Goal: Task Accomplishment & Management: Manage account settings

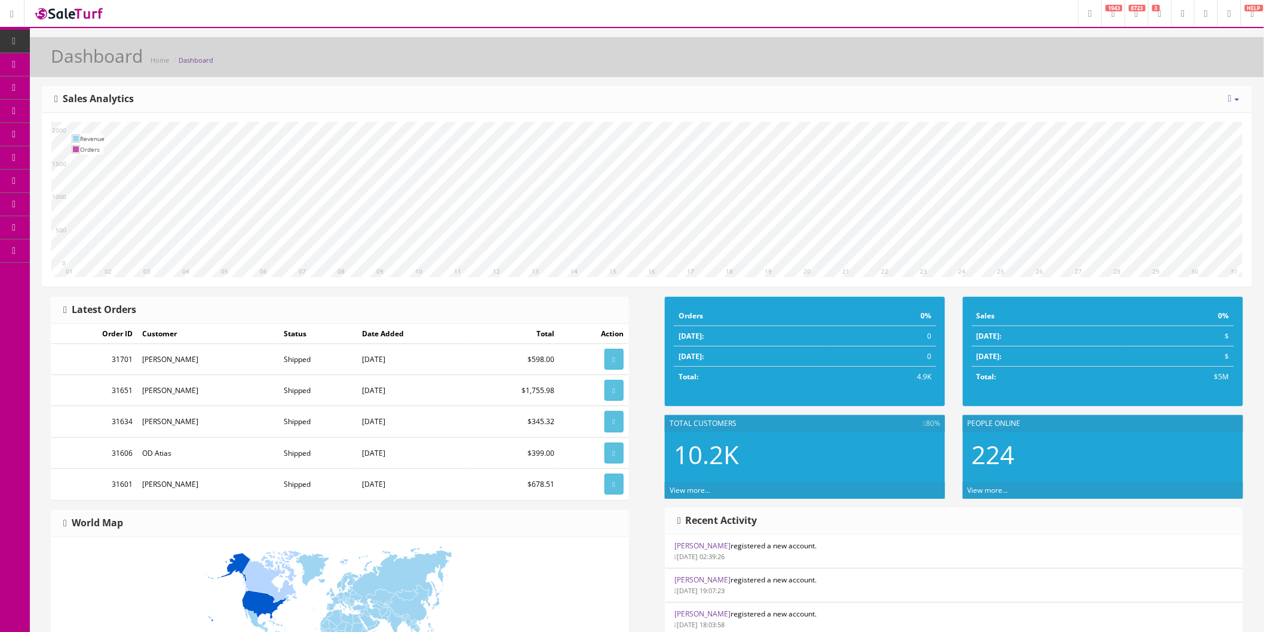
click at [75, 130] on link "Order List" at bounding box center [92, 134] width 125 height 23
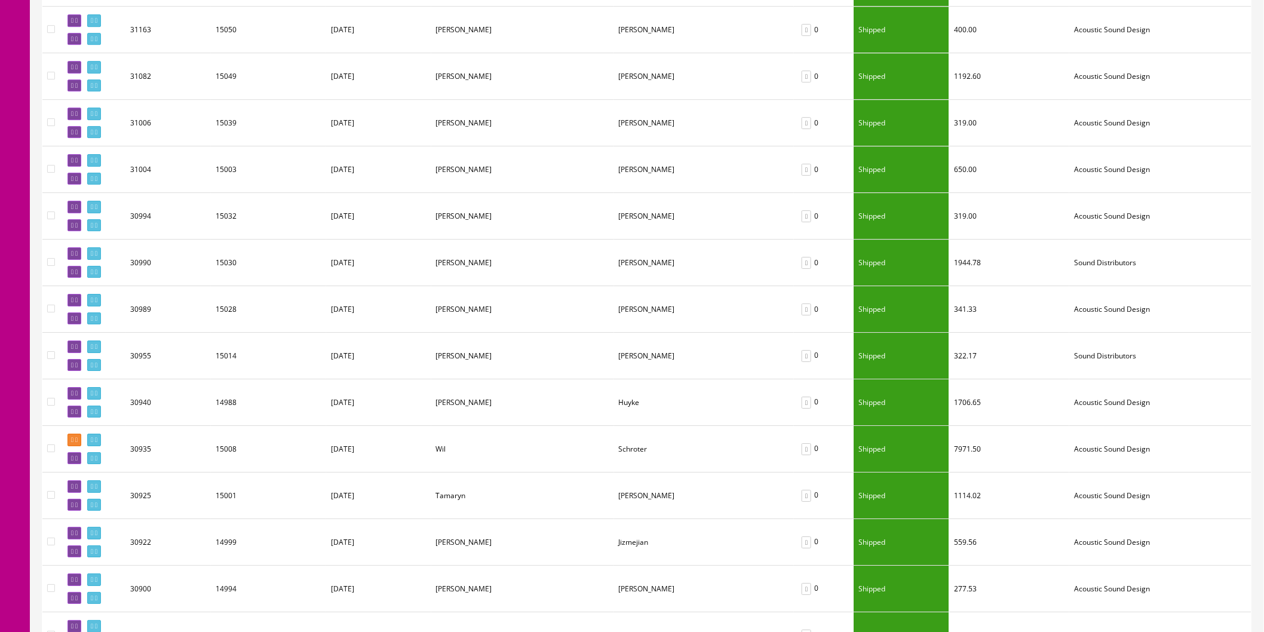
scroll to position [1526, 0]
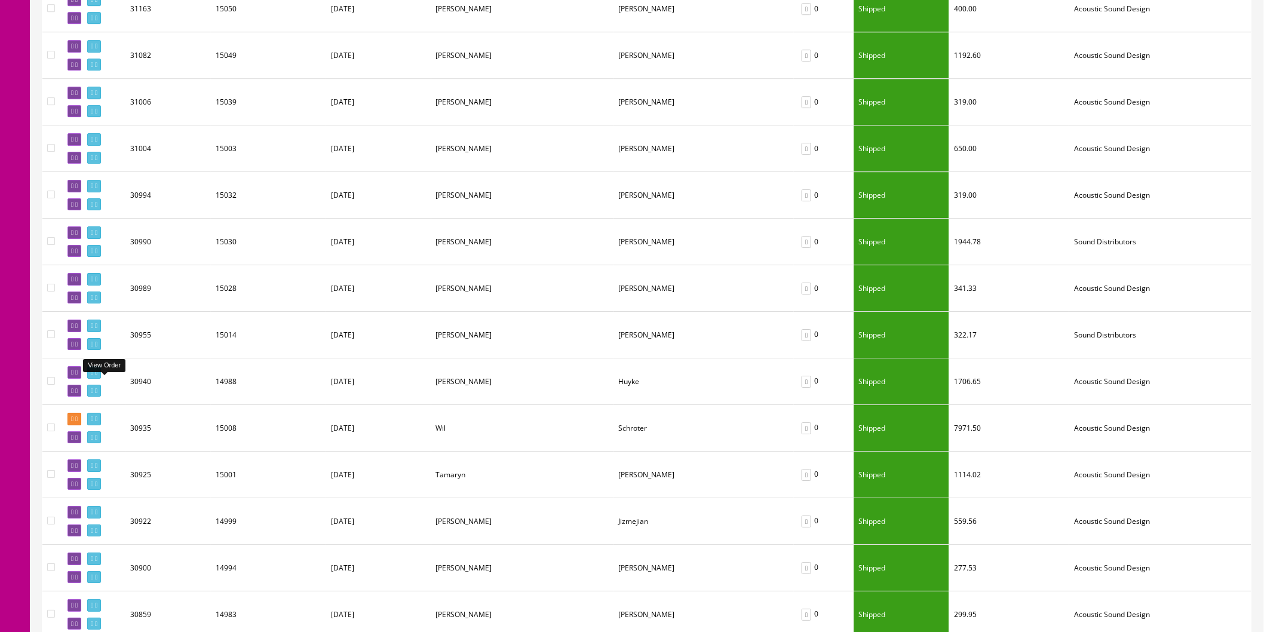
click at [97, 376] on icon at bounding box center [96, 372] width 2 height 7
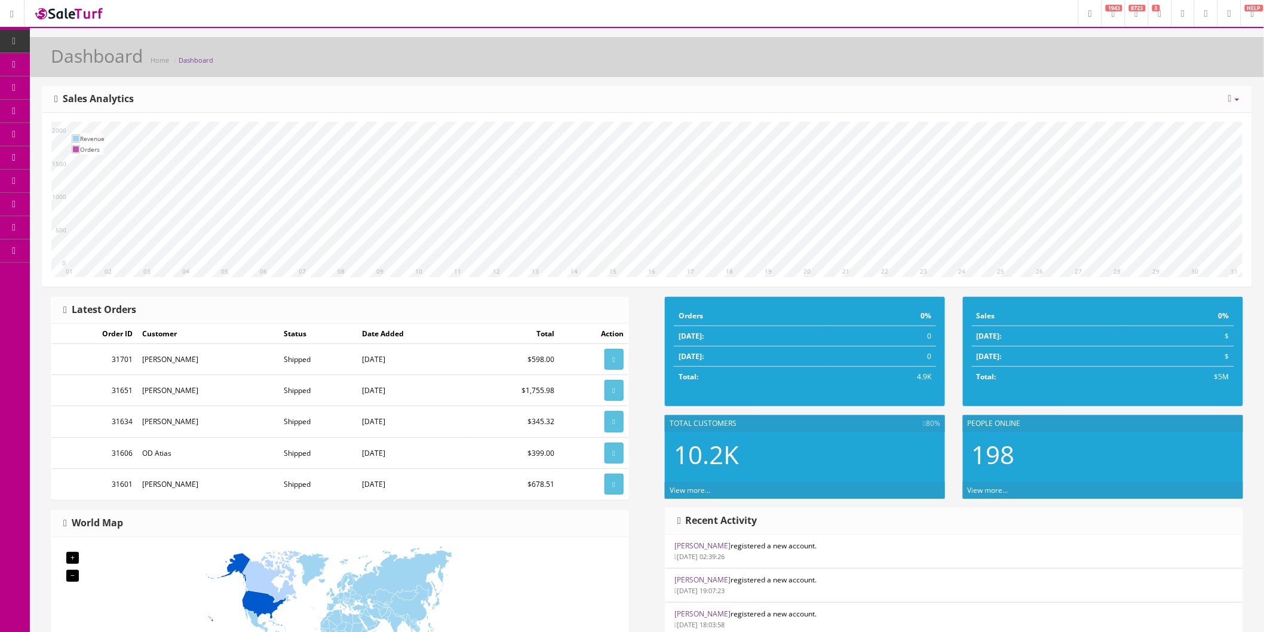
click at [57, 65] on link "Products" at bounding box center [92, 64] width 125 height 23
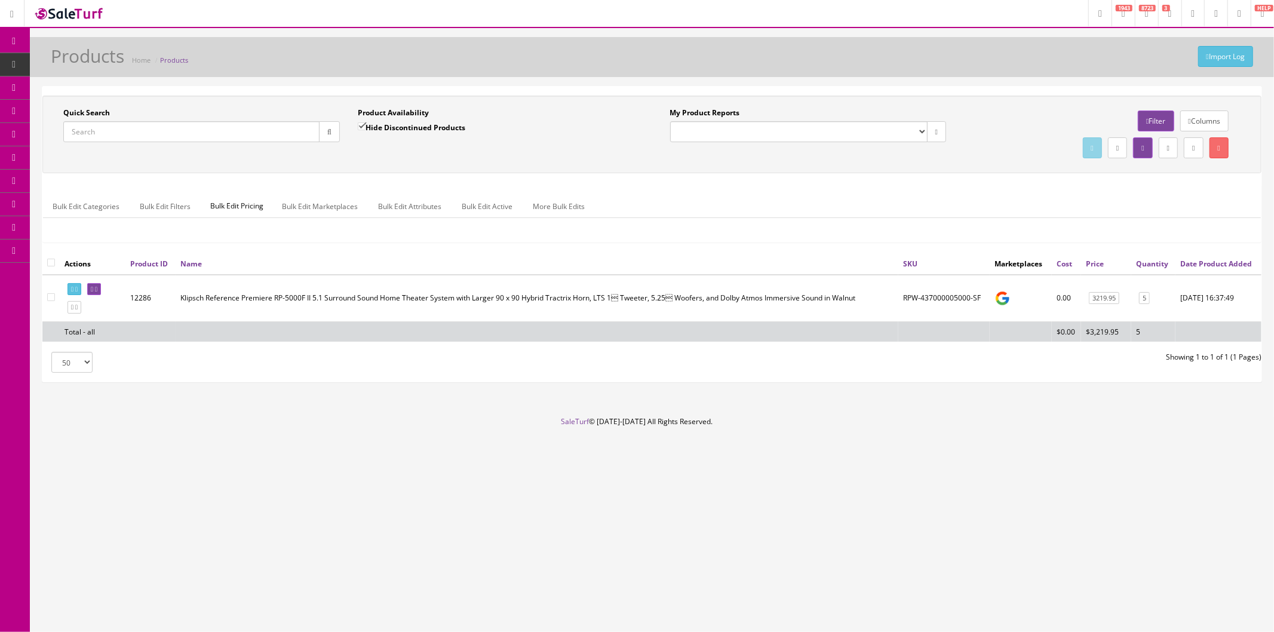
drag, startPoint x: 192, startPoint y: 128, endPoint x: 211, endPoint y: 128, distance: 19.1
click at [192, 128] on input "Quick Search" at bounding box center [191, 131] width 256 height 21
paste input "KLP-IWS-WHT-72-400-RZ70"
type input "KLP-IWS-WHT-72-400-RZ70"
click at [327, 135] on icon "button" at bounding box center [329, 131] width 4 height 7
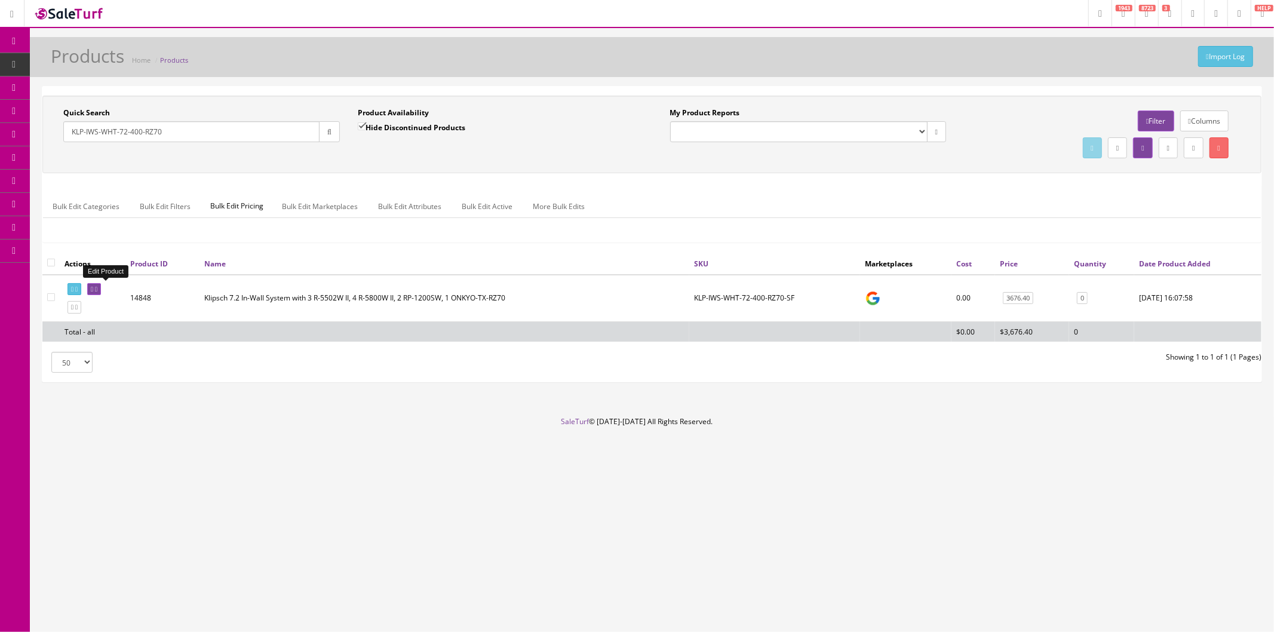
click at [101, 285] on link at bounding box center [94, 289] width 14 height 13
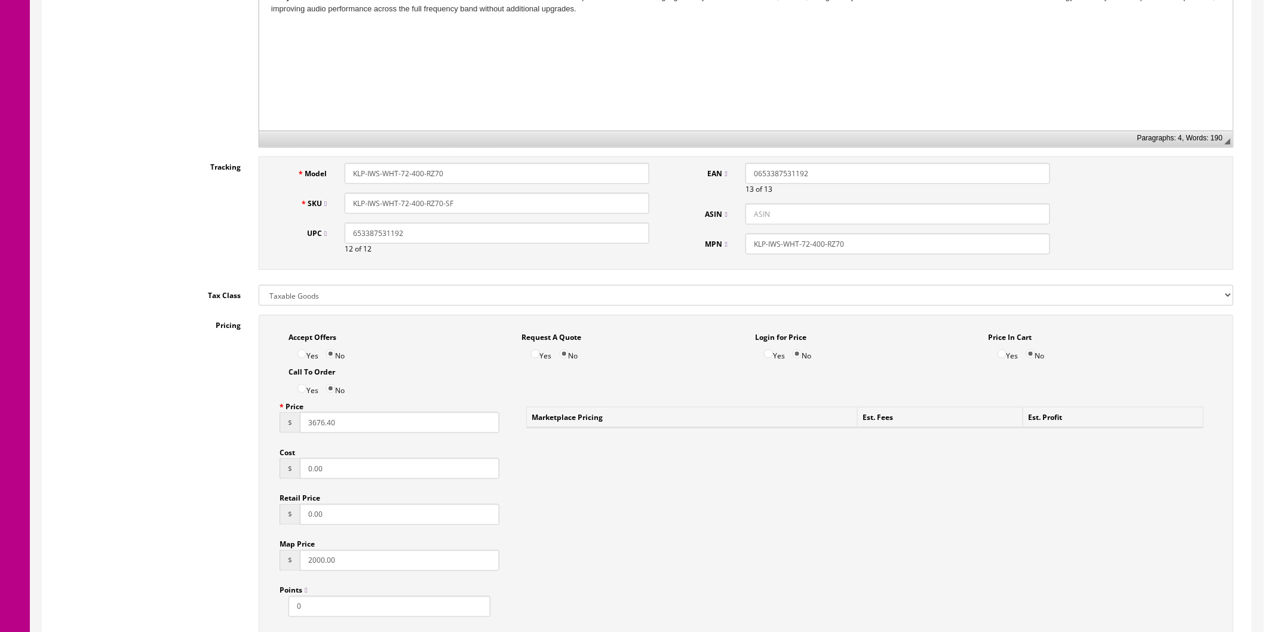
scroll to position [464, 0]
drag, startPoint x: 354, startPoint y: 417, endPoint x: 275, endPoint y: 428, distance: 80.2
click at [275, 428] on div "Price $ 3676.40 Cost $ 0.00 Retail Price $ 0.00 Map Price $ 2000.00 Points 0 Dr…" at bounding box center [390, 531] width 238 height 276
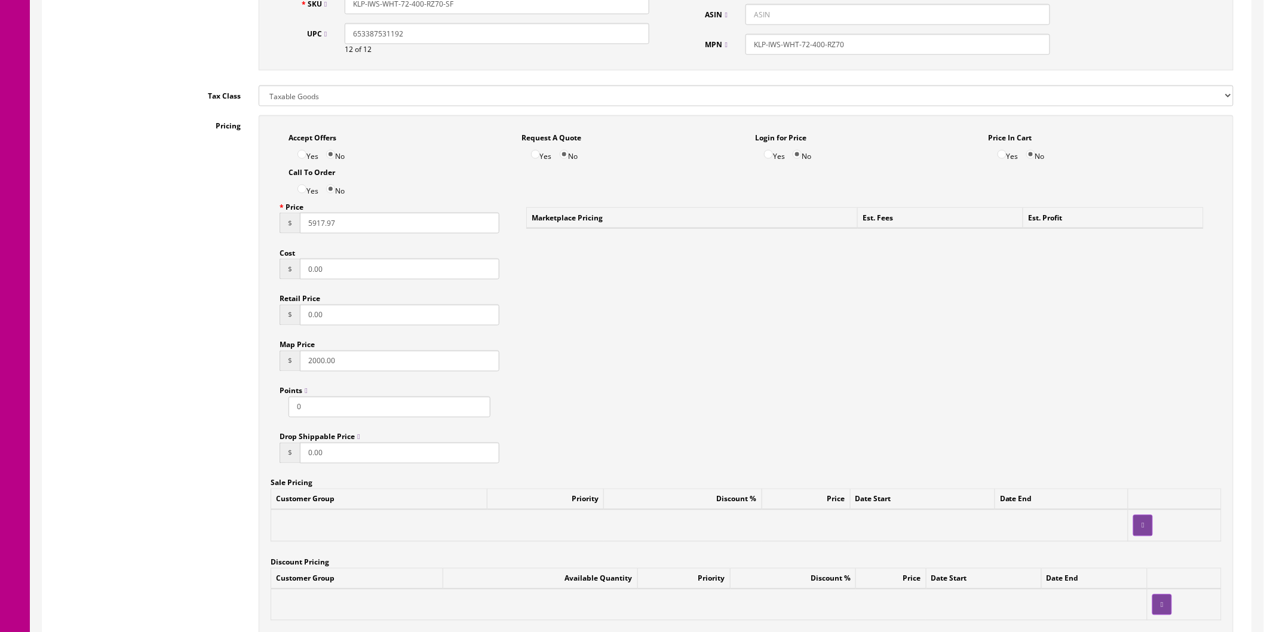
scroll to position [664, 0]
type input "5917.97"
drag, startPoint x: 360, startPoint y: 359, endPoint x: 291, endPoint y: 360, distance: 68.7
click at [293, 361] on div "$ 2000.00" at bounding box center [390, 358] width 220 height 21
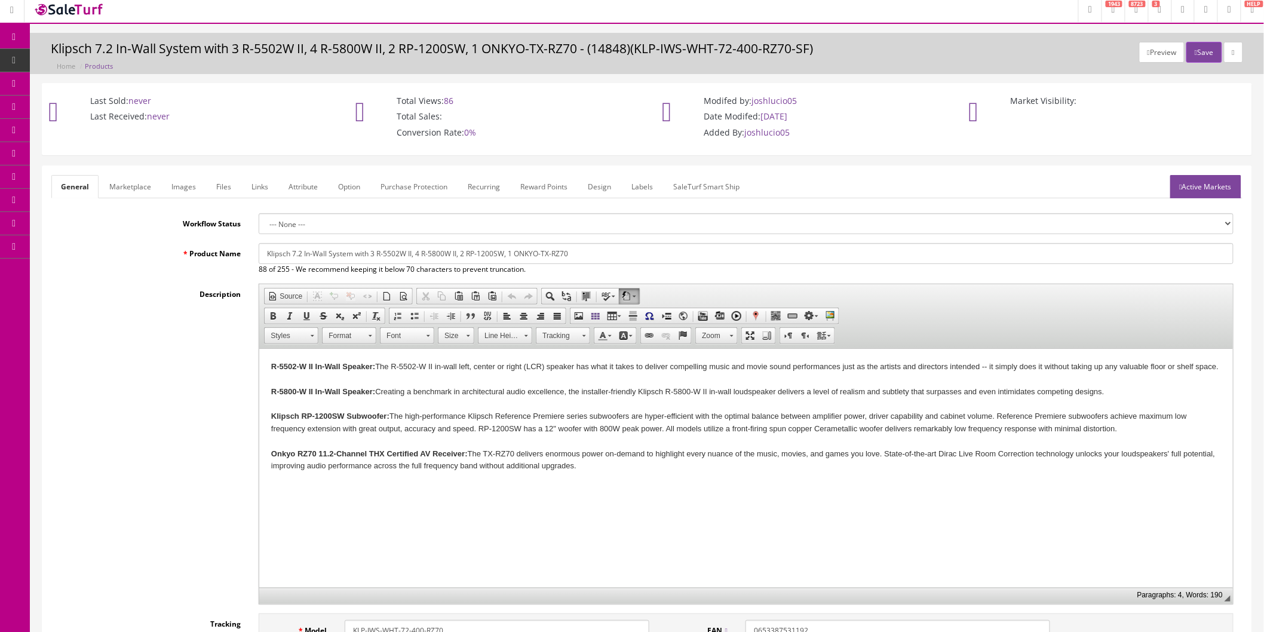
scroll to position [0, 0]
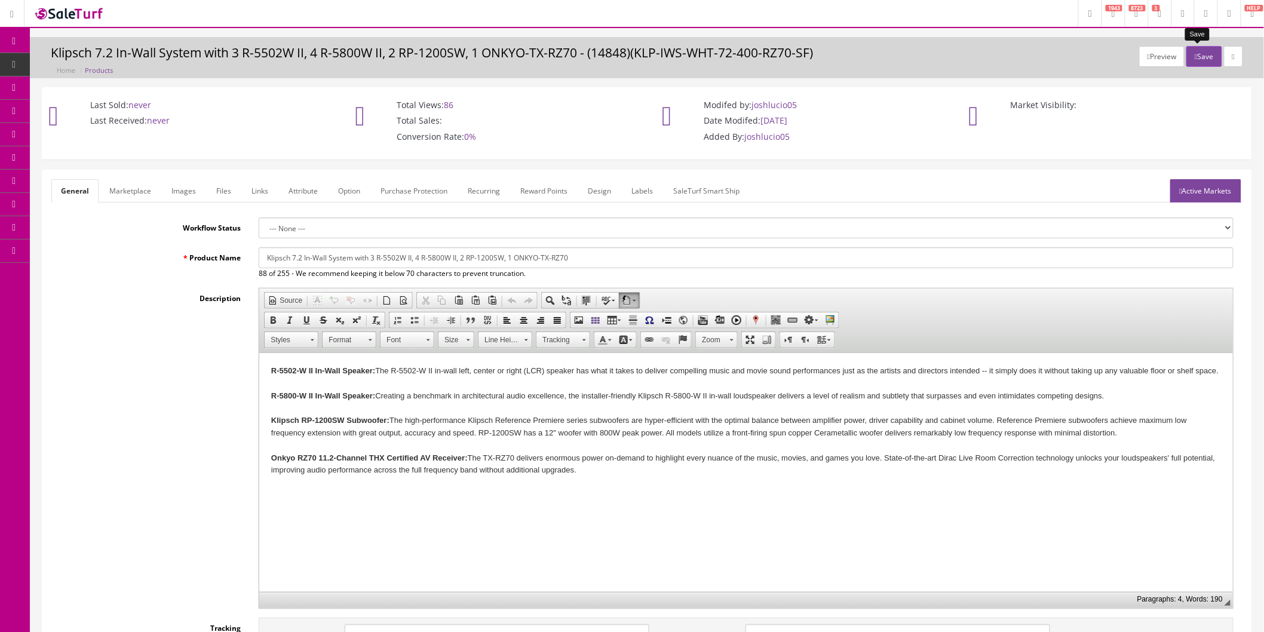
type input "5917.97"
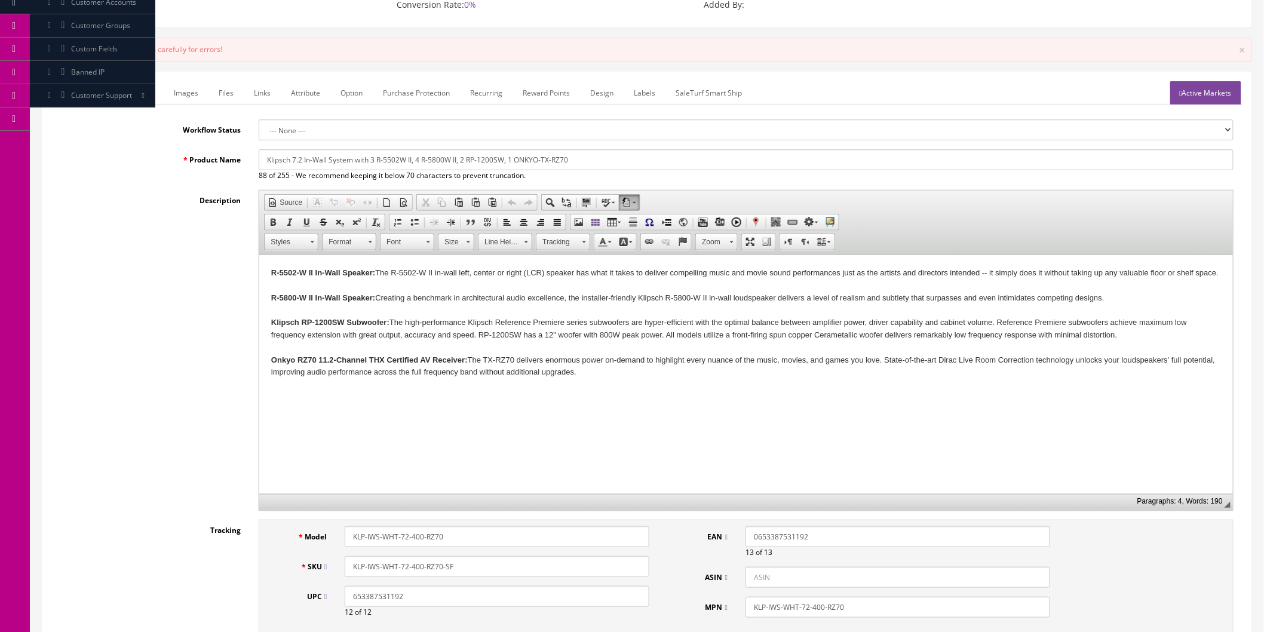
scroll to position [133, 0]
click at [1209, 97] on link "Active Markets" at bounding box center [1205, 92] width 71 height 23
click at [1181, 186] on input"] "Google Shopping" at bounding box center [1184, 187] width 8 height 8
checkbox input"] "false"
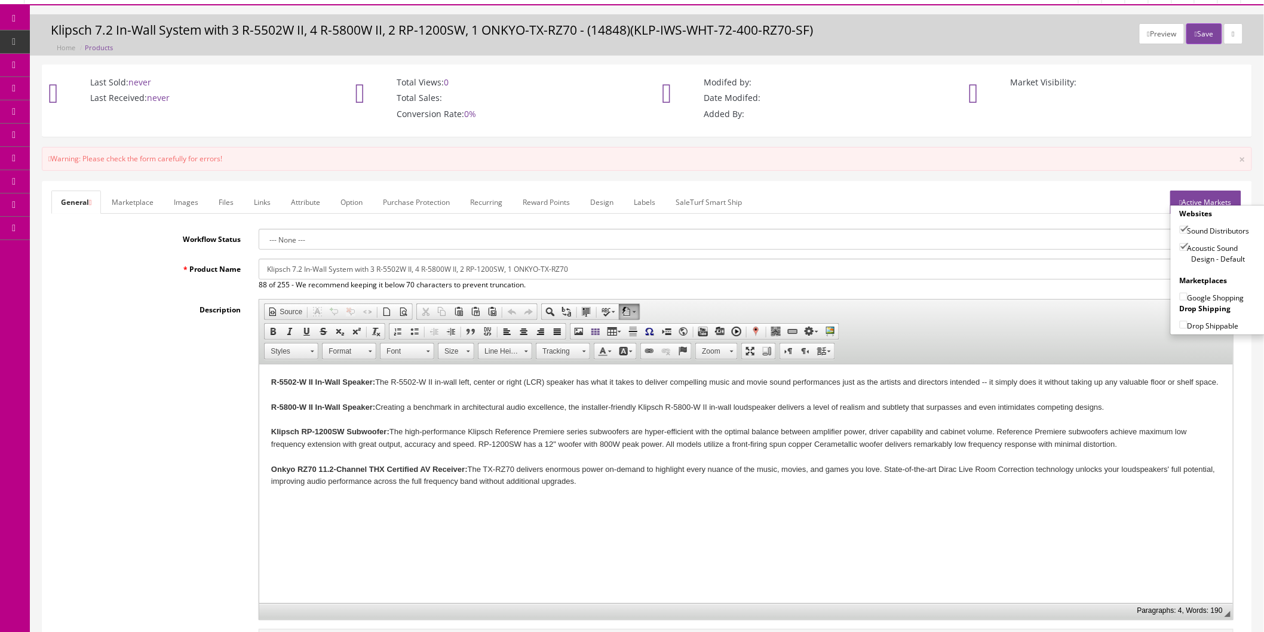
scroll to position [0, 0]
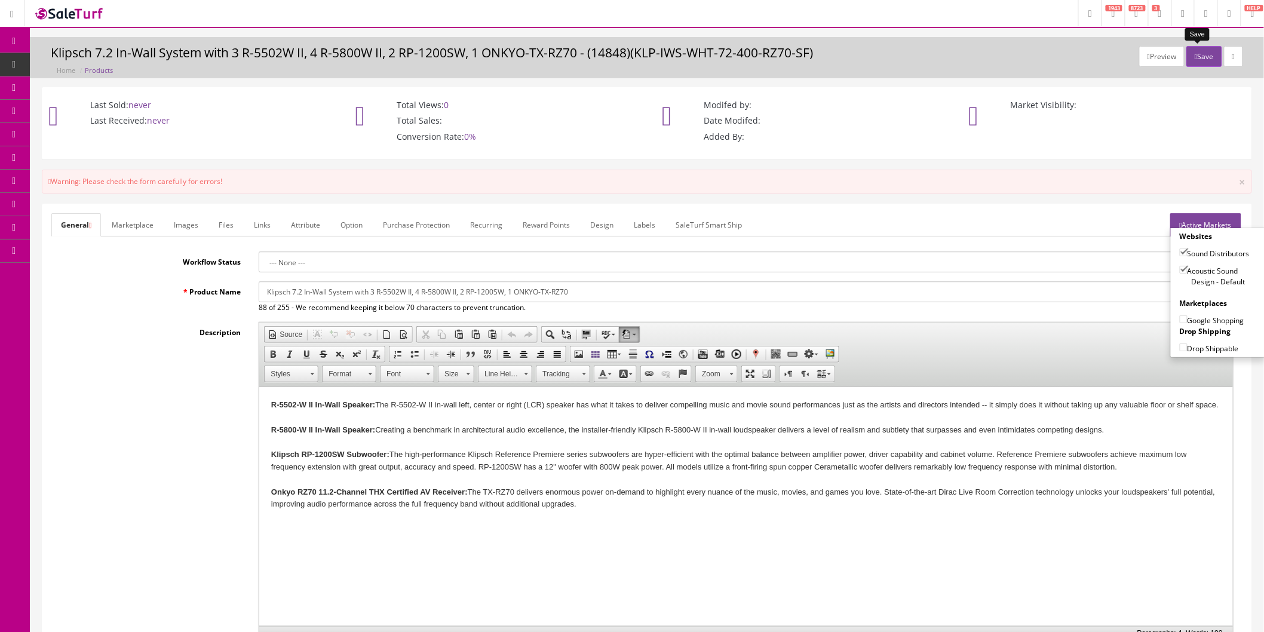
click at [1201, 62] on button "Save" at bounding box center [1203, 56] width 35 height 21
